Goal: Task Accomplishment & Management: Manage account settings

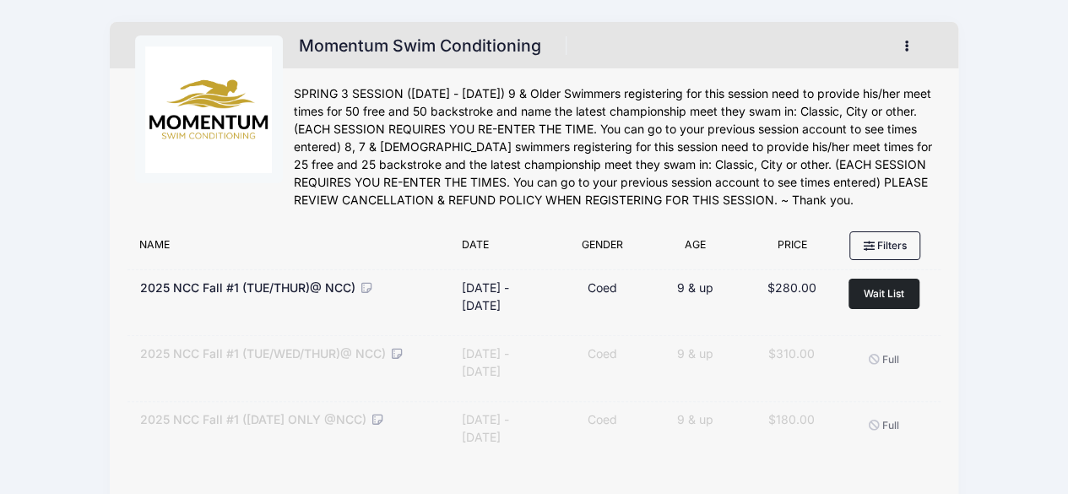
click at [906, 55] on button "button" at bounding box center [911, 46] width 46 height 30
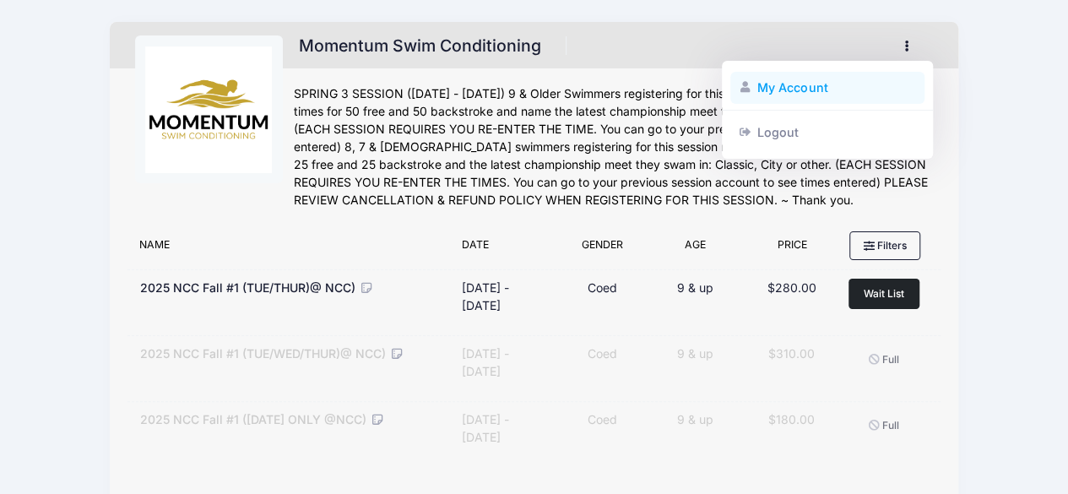
click at [823, 85] on link "My Account" at bounding box center [827, 88] width 195 height 32
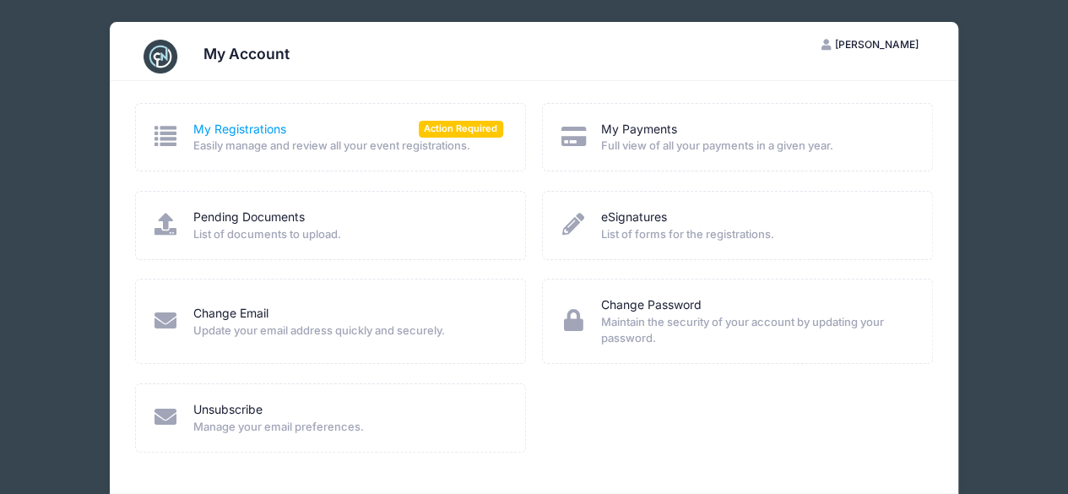
click at [240, 124] on link "My Registrations" at bounding box center [239, 130] width 93 height 18
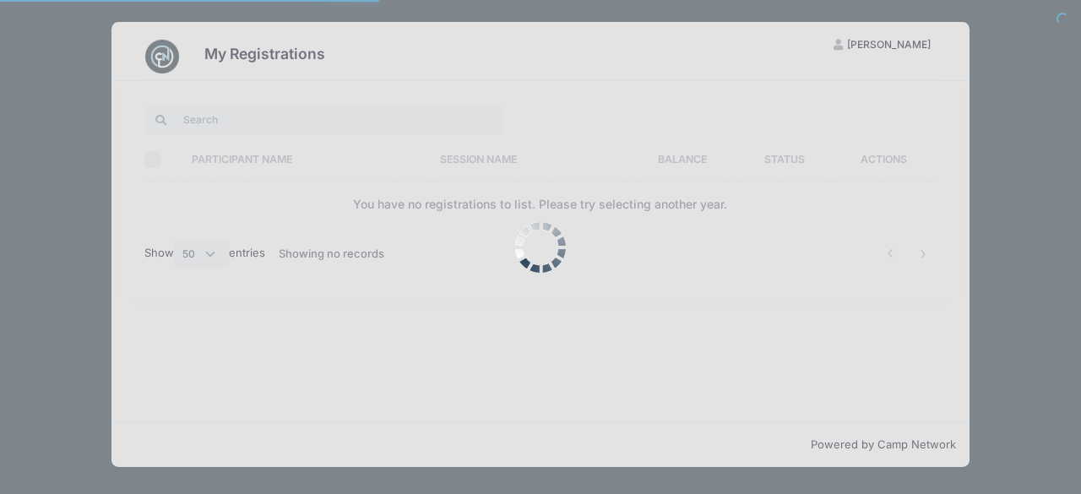
select select "50"
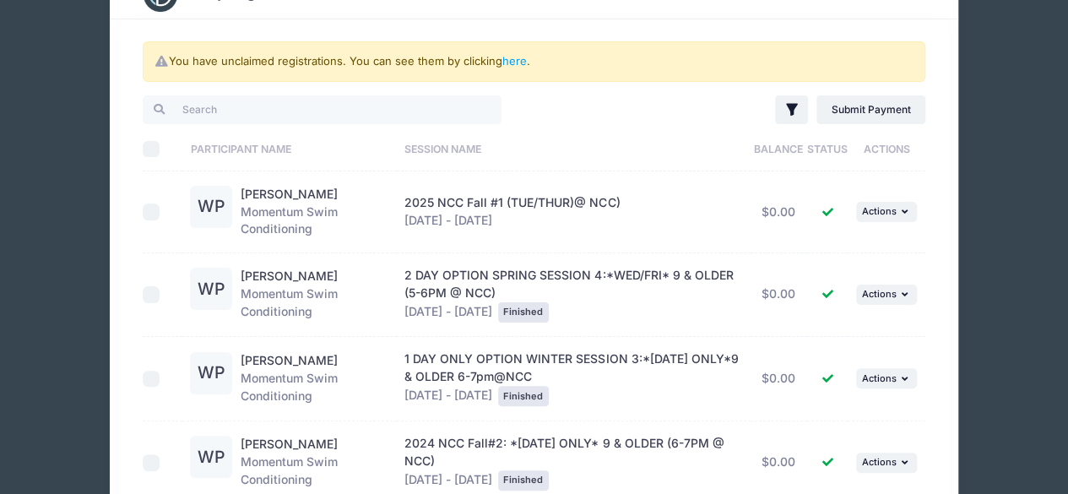
scroll to position [71, 0]
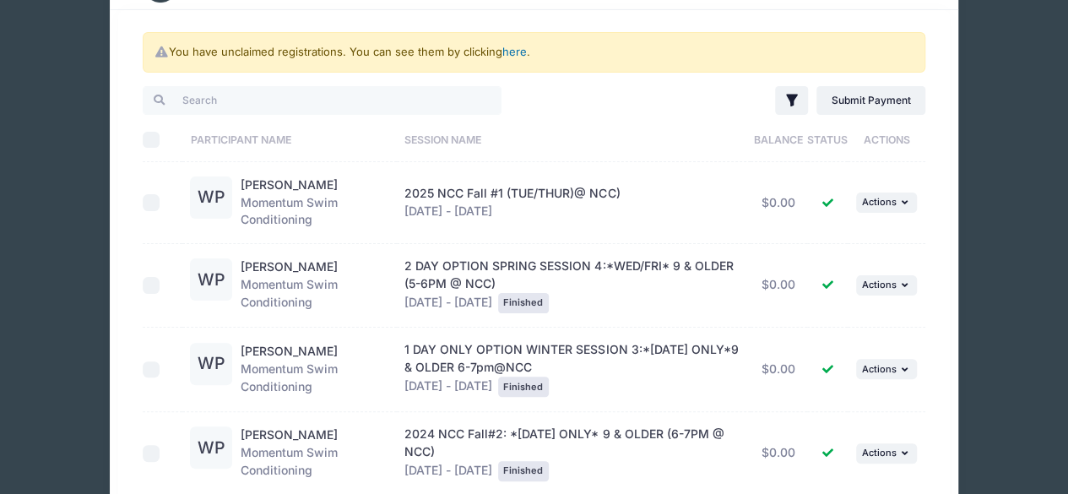
click at [512, 51] on link "here" at bounding box center [514, 52] width 24 height 14
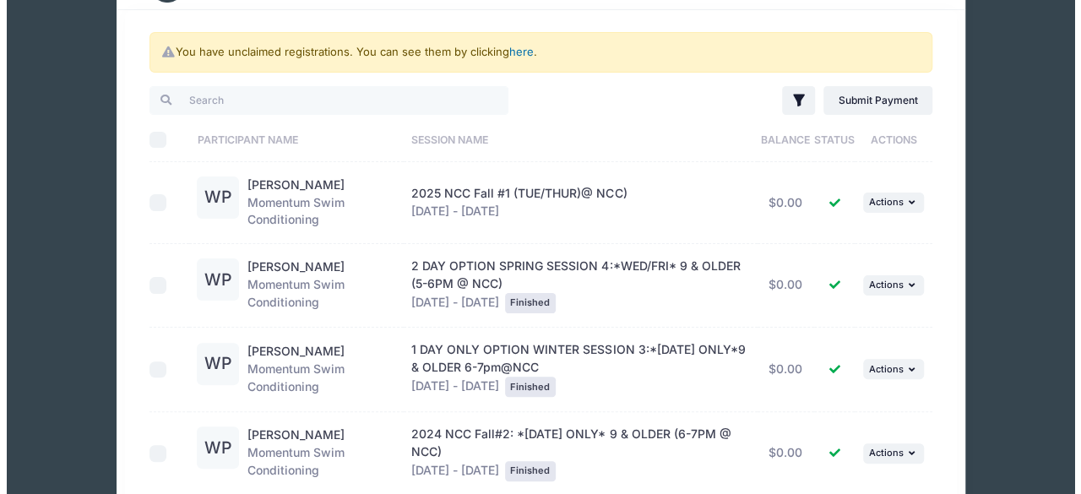
scroll to position [0, 0]
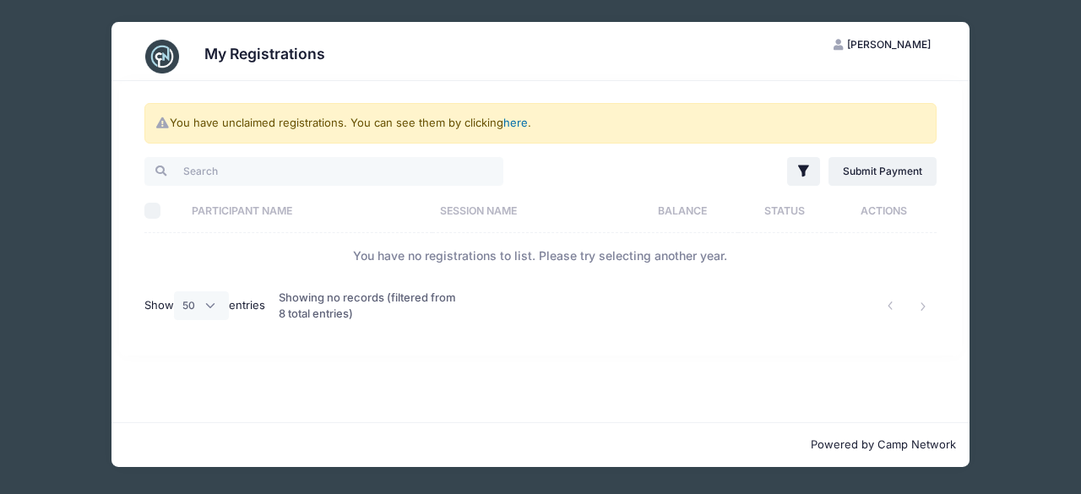
click at [523, 125] on link "here" at bounding box center [515, 123] width 24 height 14
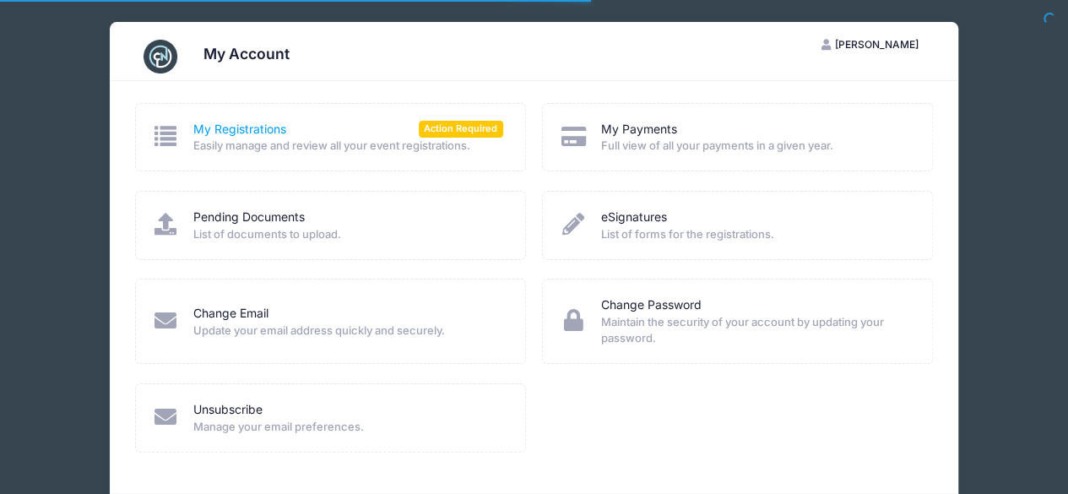
click at [259, 136] on link "My Registrations" at bounding box center [239, 130] width 93 height 18
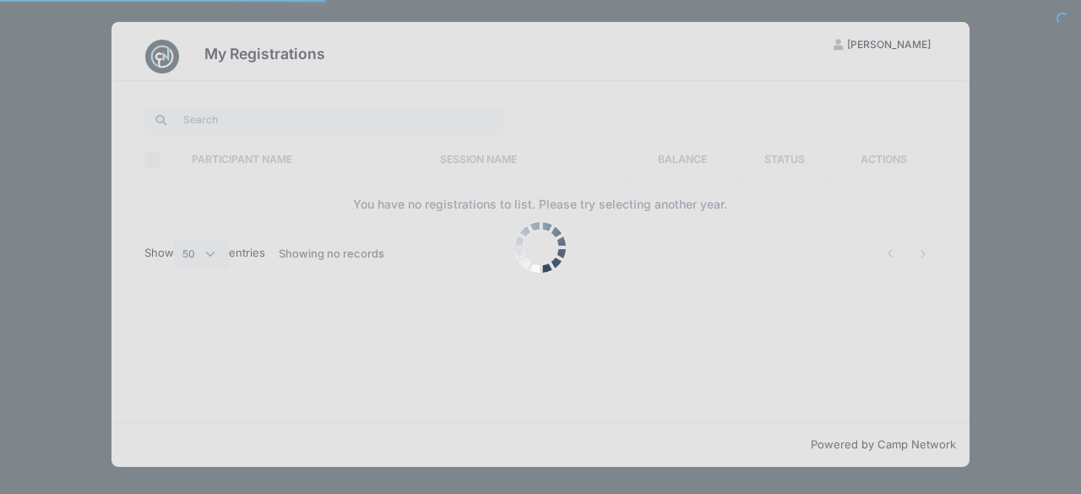
select select "50"
